Goal: Transaction & Acquisition: Purchase product/service

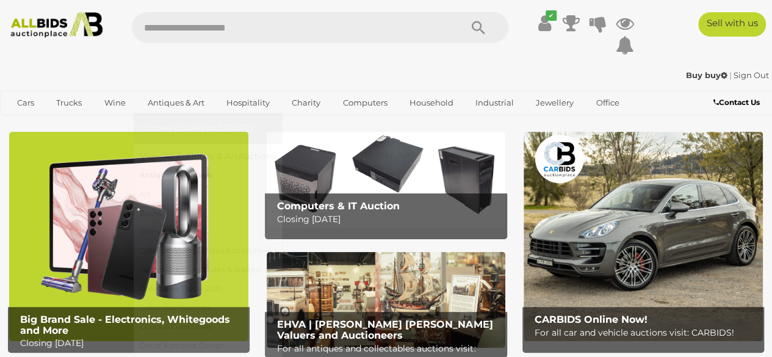
click at [168, 175] on link "Antiques & Vintage" at bounding box center [208, 175] width 136 height 19
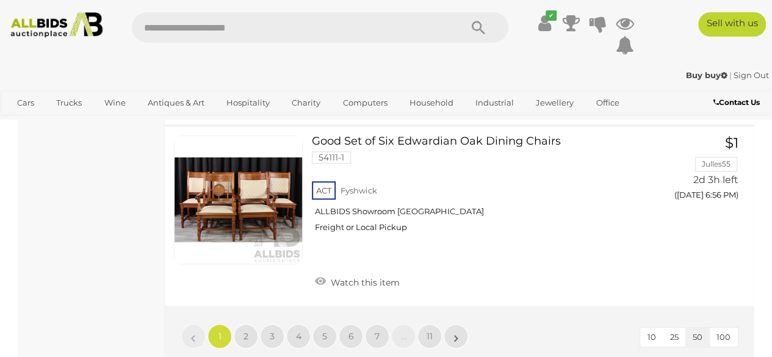
scroll to position [9766, 0]
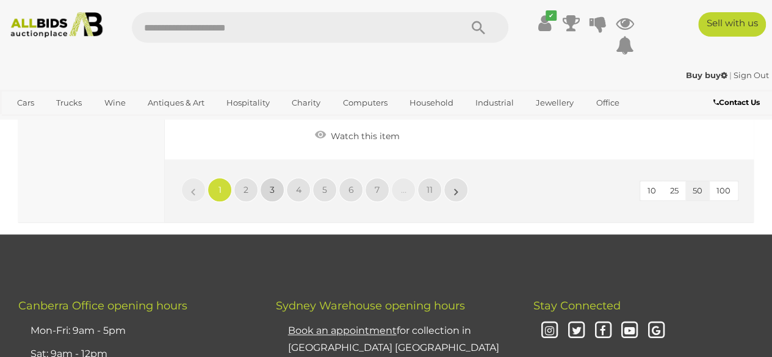
click at [270, 184] on span "3" at bounding box center [272, 189] width 5 height 11
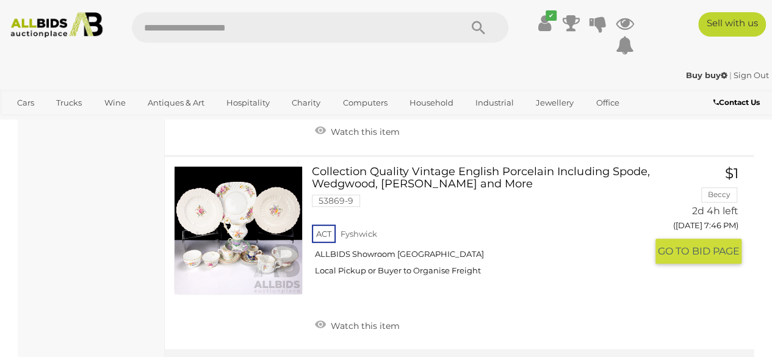
scroll to position [9456, 0]
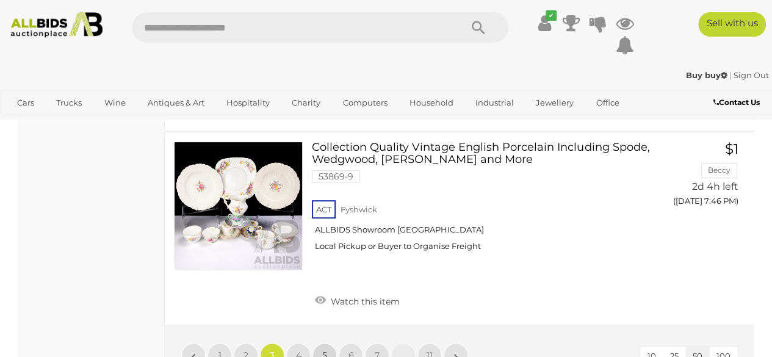
click at [320, 343] on link "5" at bounding box center [325, 355] width 24 height 24
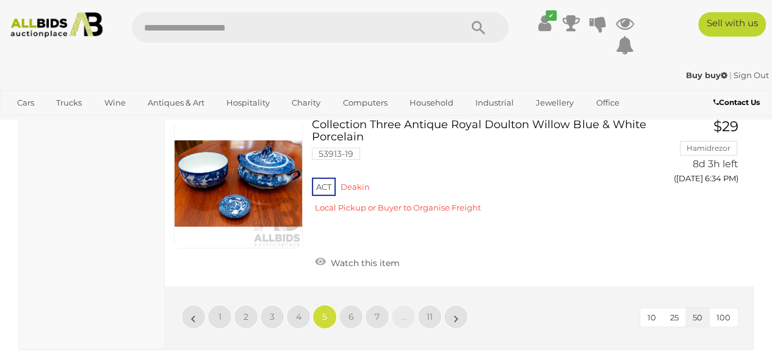
scroll to position [9359, 0]
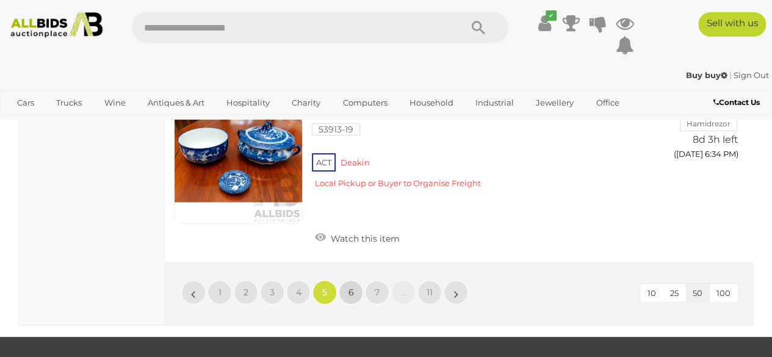
click at [345, 280] on link "6" at bounding box center [351, 292] width 24 height 24
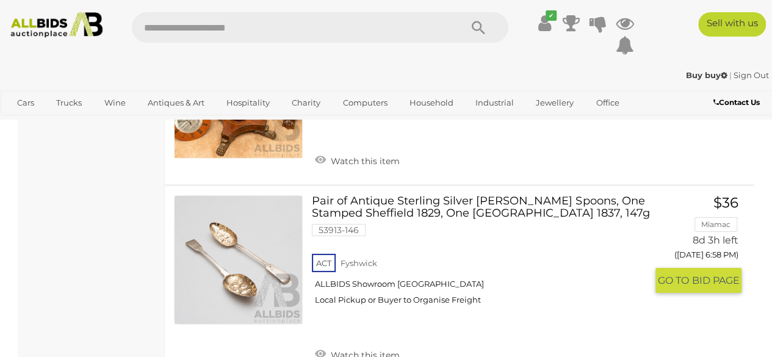
scroll to position [8797, 0]
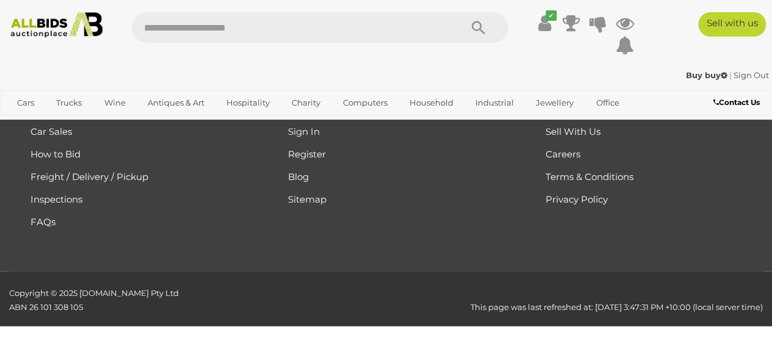
scroll to position [178, 0]
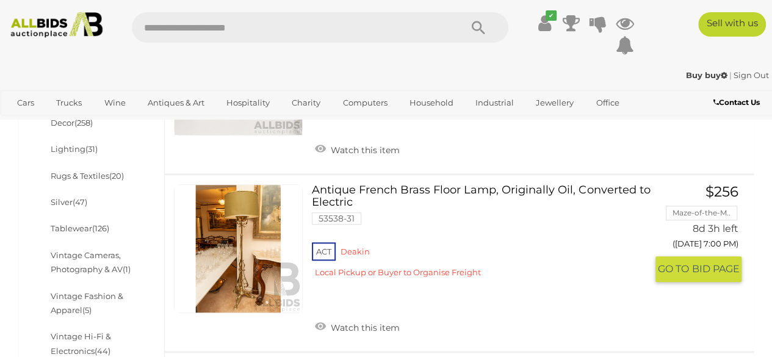
scroll to position [496, 0]
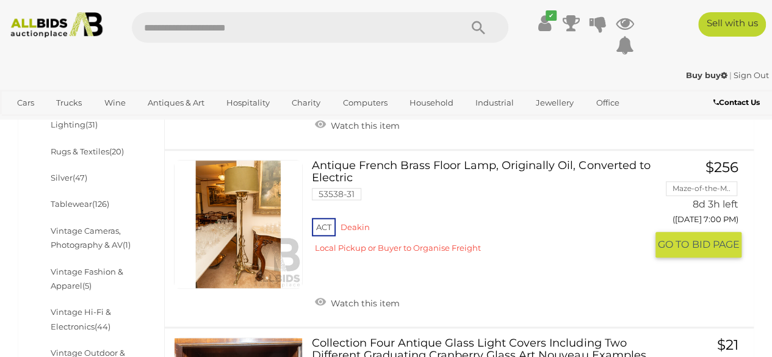
click at [240, 231] on link at bounding box center [238, 224] width 129 height 129
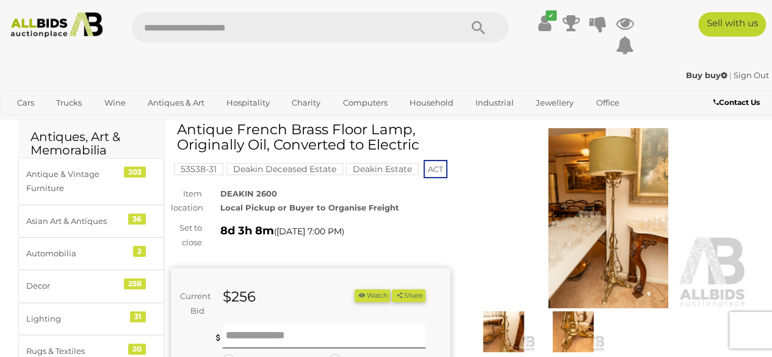
scroll to position [49, 0]
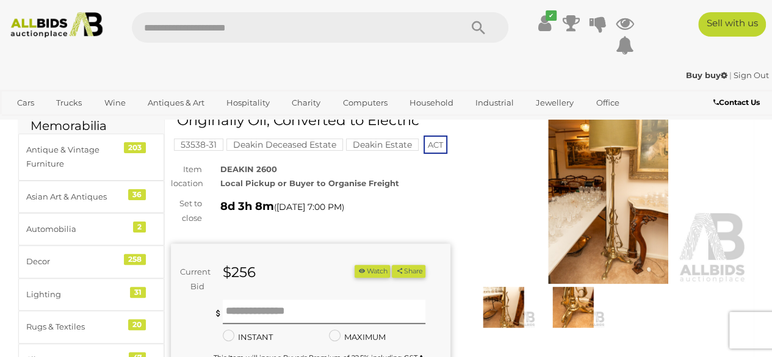
click at [611, 209] on img at bounding box center [609, 194] width 280 height 180
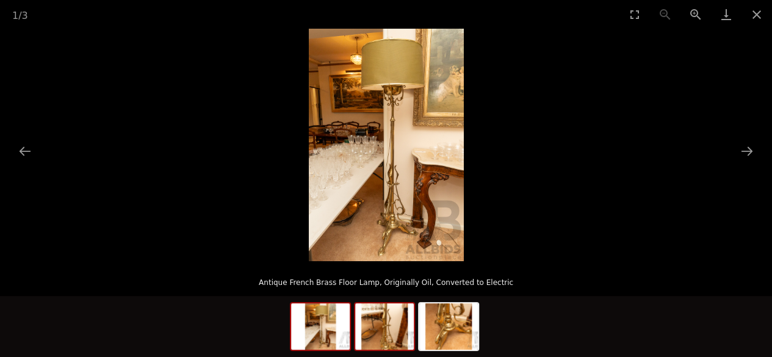
click at [388, 330] on img at bounding box center [384, 326] width 59 height 46
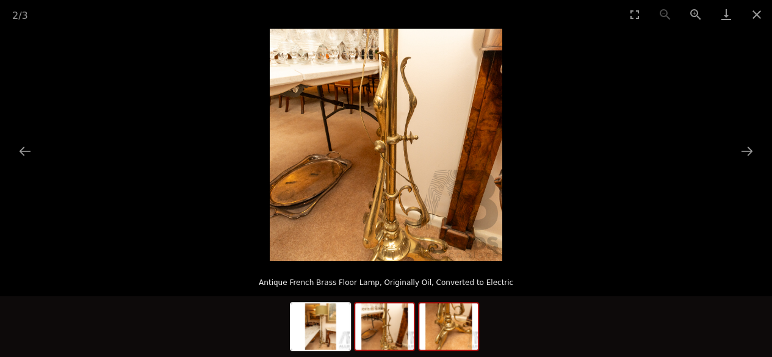
click at [458, 339] on img at bounding box center [448, 326] width 59 height 46
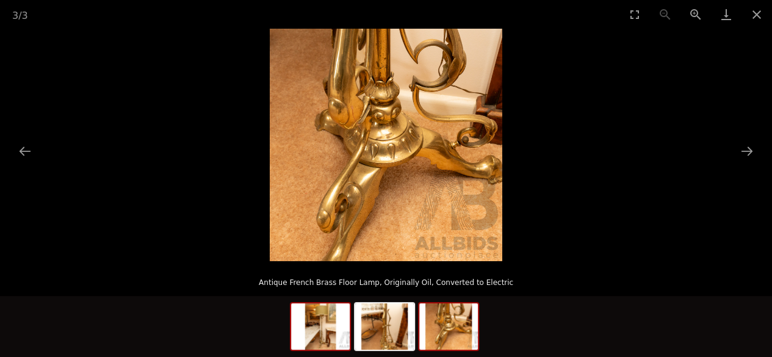
click at [322, 330] on img at bounding box center [320, 326] width 59 height 46
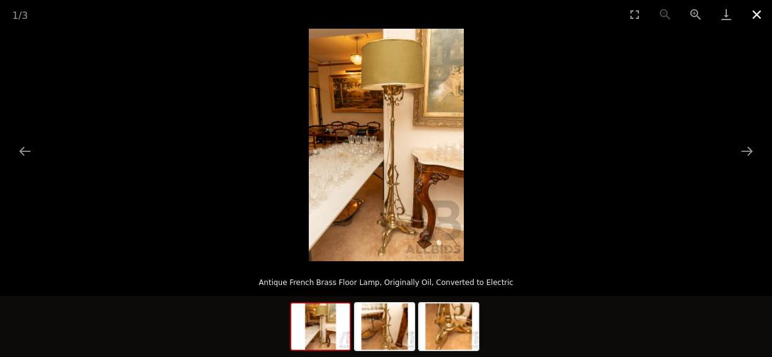
click at [757, 14] on button "Close gallery" at bounding box center [757, 14] width 31 height 29
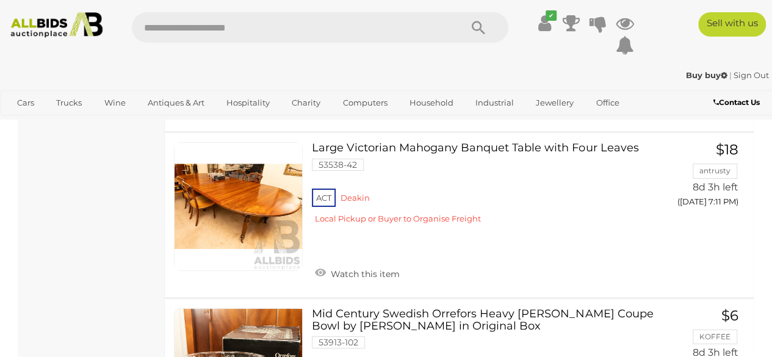
scroll to position [4573, 0]
